Goal: Task Accomplishment & Management: Register for event/course

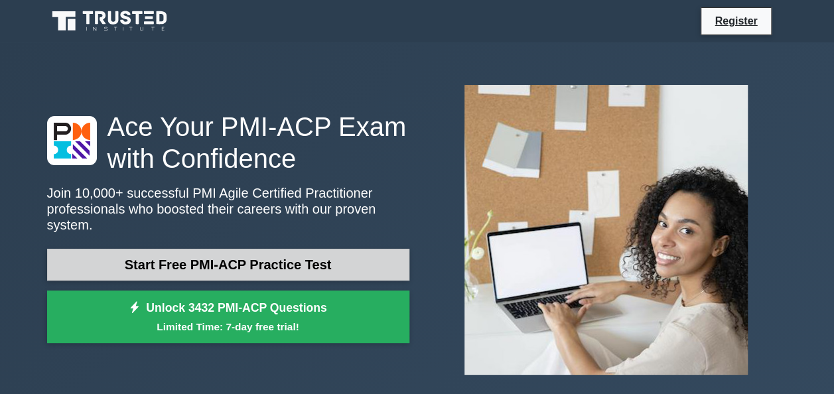
click at [210, 265] on link "Start Free PMI-ACP Practice Test" at bounding box center [228, 265] width 362 height 32
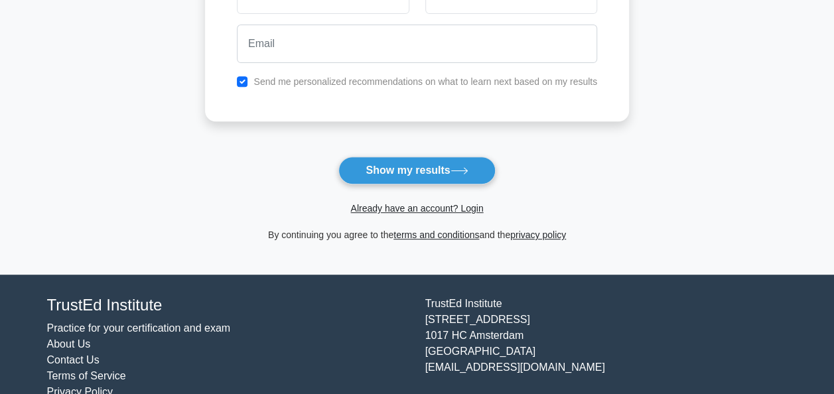
scroll to position [271, 0]
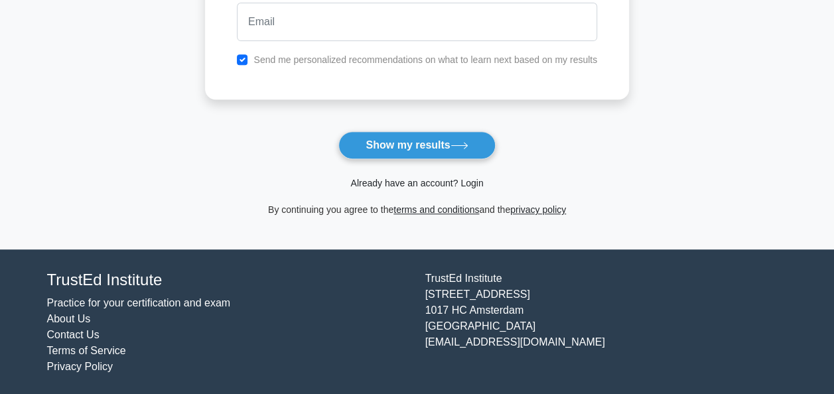
click at [468, 186] on link "Already have an account? Login" at bounding box center [416, 183] width 133 height 11
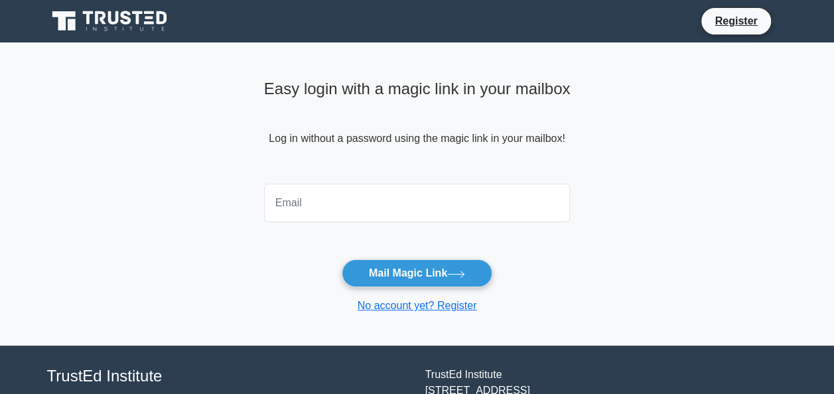
drag, startPoint x: 0, startPoint y: 0, endPoint x: 468, endPoint y: 186, distance: 503.9
click at [468, 186] on input "email" at bounding box center [417, 203] width 307 height 38
type input "mohammed.tahseen.shaikh@gmail.com"
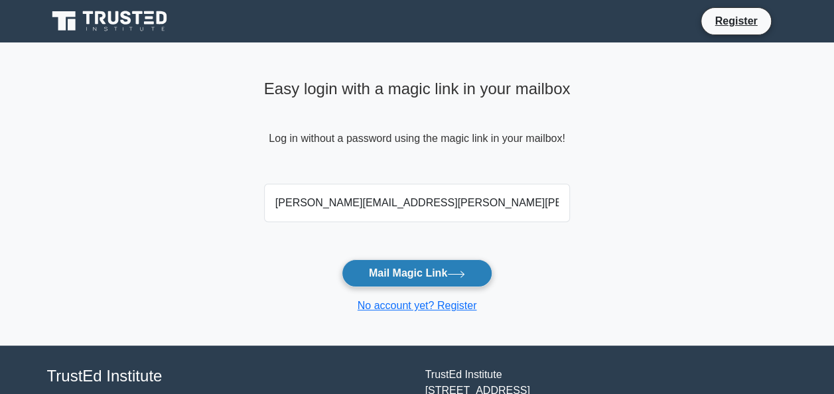
click at [419, 261] on button "Mail Magic Link" at bounding box center [417, 273] width 151 height 28
